Goal: Information Seeking & Learning: Learn about a topic

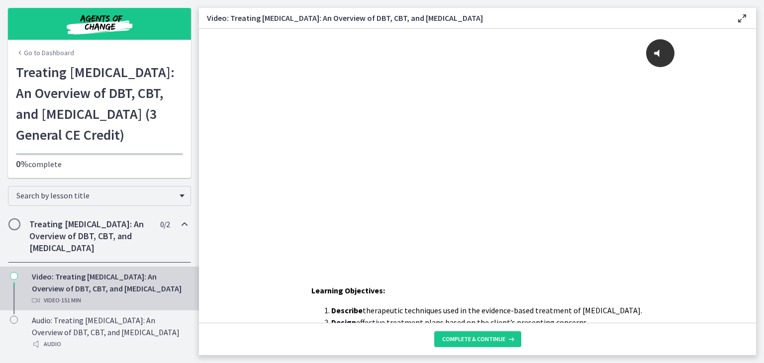
click at [28, 53] on link "Go to Dashboard" at bounding box center [45, 53] width 58 height 10
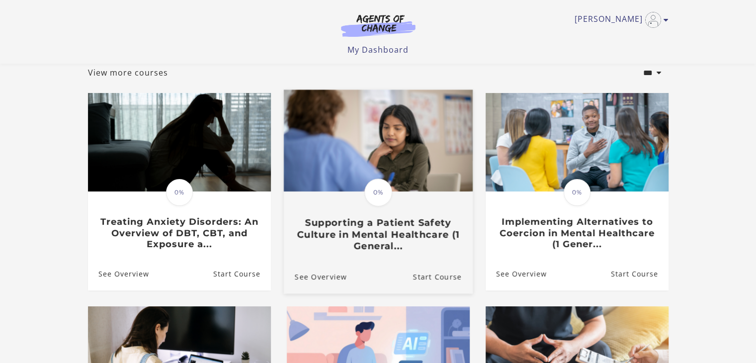
scroll to position [199, 0]
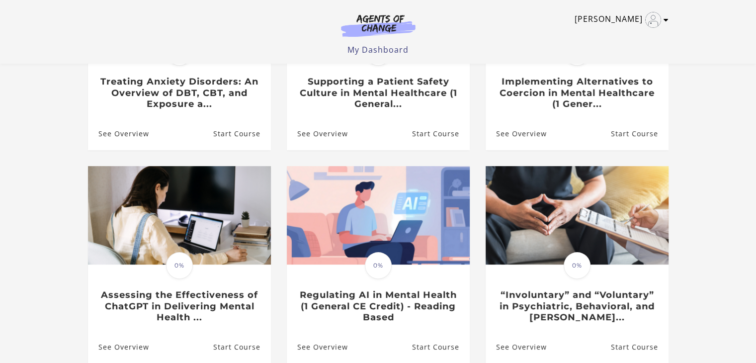
click at [608, 16] on link "[PERSON_NAME]" at bounding box center [619, 20] width 89 height 16
click at [358, 46] on link "My Dashboard" at bounding box center [378, 49] width 61 height 11
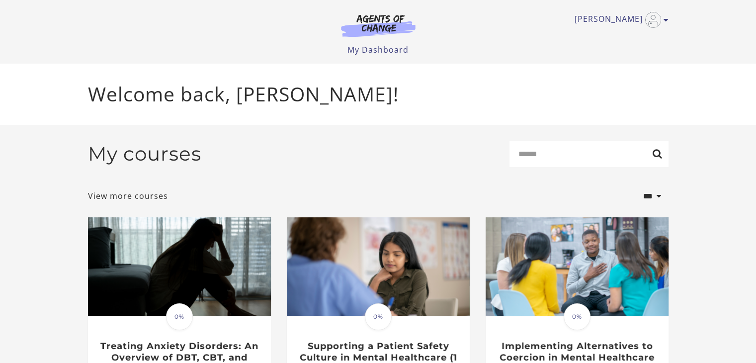
click at [669, 17] on div "Kendra H My Account Support Sign Out Toggle menu Menu My Dashboard My Account S…" at bounding box center [378, 32] width 597 height 64
click at [660, 20] on img "Toggle menu" at bounding box center [653, 20] width 16 height 16
click at [625, 39] on link "My Account" at bounding box center [628, 36] width 88 height 17
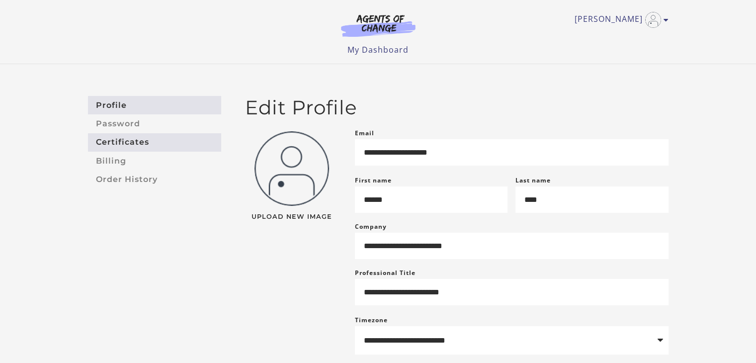
click at [133, 142] on link "Certificates" at bounding box center [154, 142] width 133 height 18
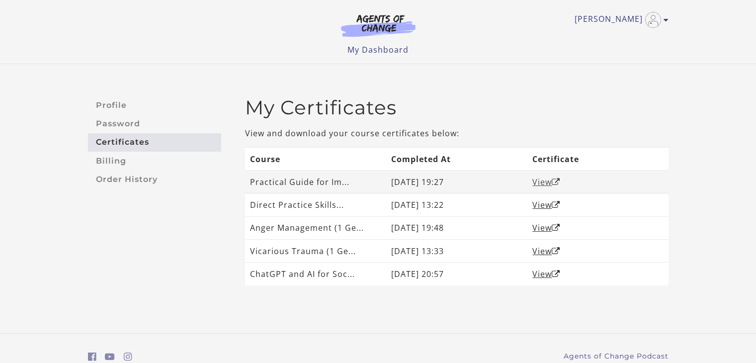
click at [540, 179] on link "View" at bounding box center [547, 182] width 28 height 11
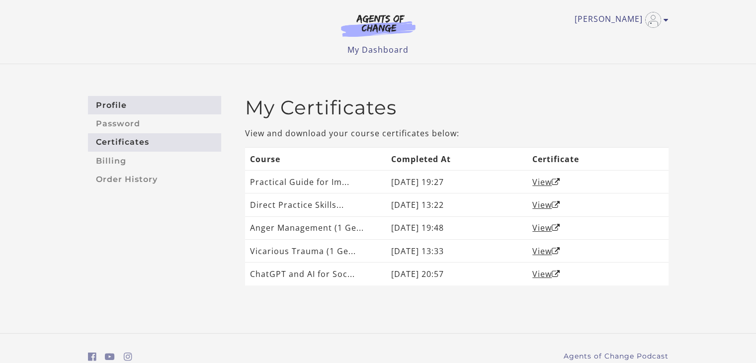
drag, startPoint x: 155, startPoint y: 71, endPoint x: 167, endPoint y: 106, distance: 37.0
click at [161, 84] on div "Profile Password Certificates Billing Order History My Certificates View and do…" at bounding box center [378, 198] width 756 height 269
click at [168, 106] on link "Profile" at bounding box center [154, 105] width 133 height 18
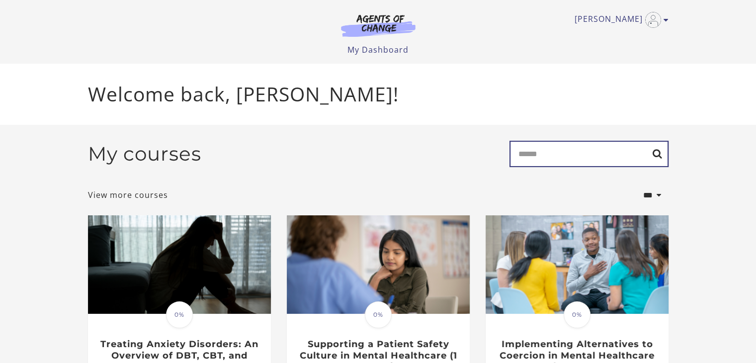
click at [534, 161] on input "Search" at bounding box center [589, 154] width 159 height 26
type input "**********"
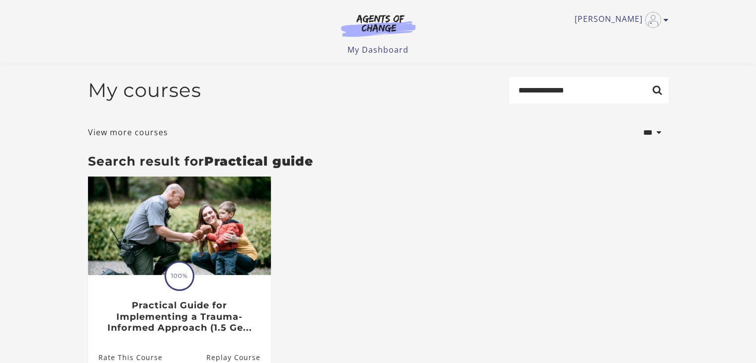
scroll to position [117, 0]
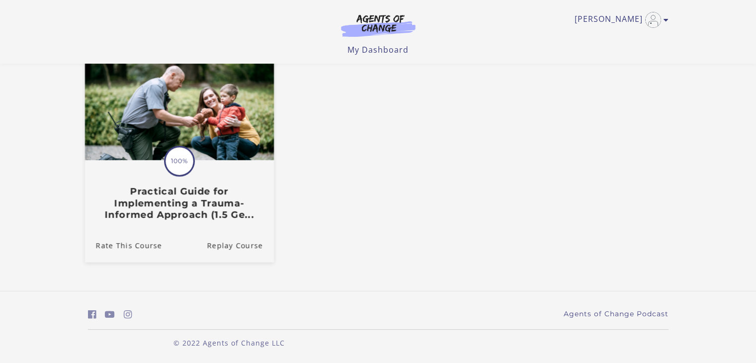
click at [157, 207] on h3 "Practical Guide for Implementing a Trauma-Informed Approach (1.5 Ge..." at bounding box center [178, 203] width 167 height 35
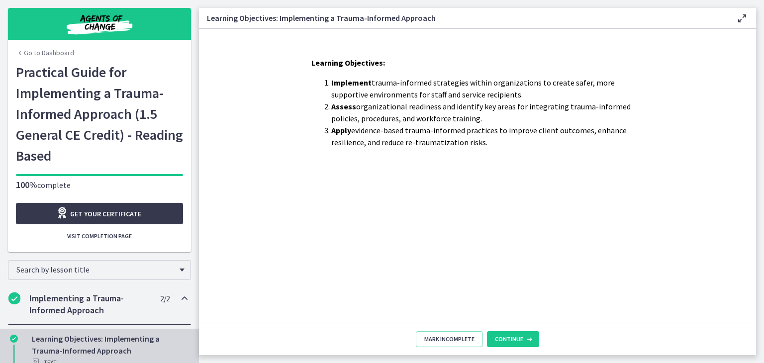
drag, startPoint x: 494, startPoint y: 145, endPoint x: 328, endPoint y: 80, distance: 178.6
click at [328, 80] on ol "Implement trauma-informed strategies within organizations to create safer, more…" at bounding box center [477, 113] width 332 height 72
copy ol "Implement trauma-informed strategies within organizations to create safer, more…"
